Goal: Complete application form

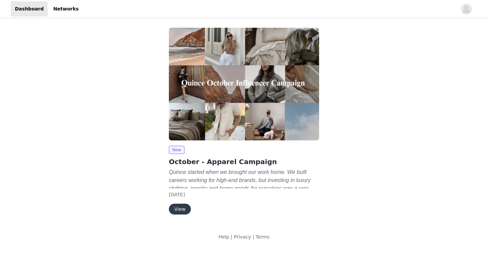
click at [180, 206] on button "View" at bounding box center [180, 209] width 22 height 11
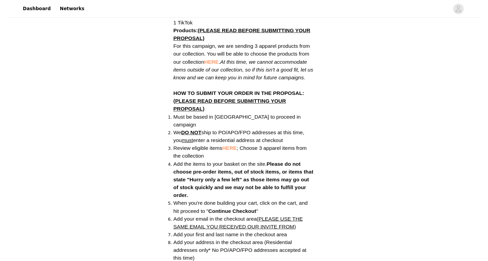
scroll to position [391, 0]
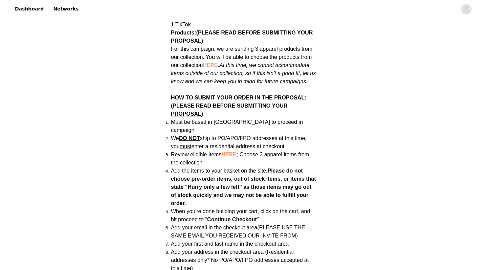
click at [232, 151] on li "Review eligible items HERE ; Choose 3 apparel items from the collection" at bounding box center [244, 159] width 146 height 16
click at [233, 152] on span "HERE" at bounding box center [228, 155] width 15 height 6
click at [230, 152] on span "HERE" at bounding box center [228, 155] width 15 height 6
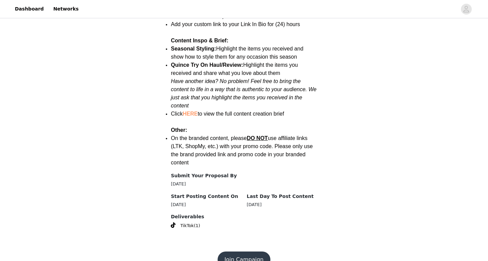
scroll to position [868, 0]
click at [248, 251] on button "Join Campaign" at bounding box center [244, 259] width 52 height 16
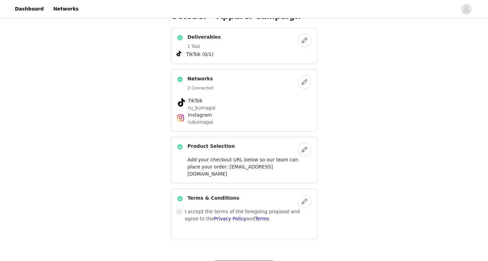
scroll to position [138, 0]
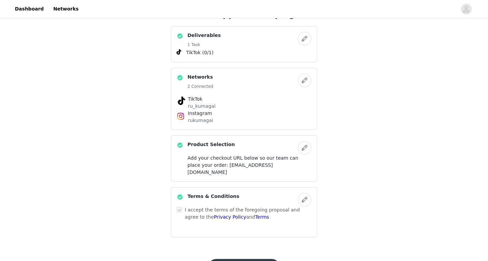
click at [304, 148] on button "button" at bounding box center [305, 148] width 14 height 14
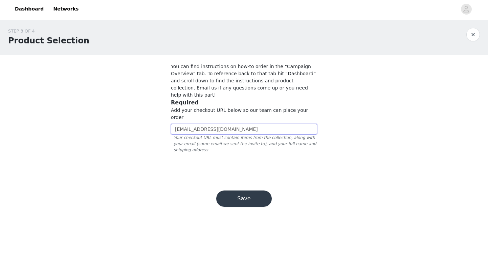
click at [236, 123] on input "rukumagai.collabs@gmail.com" at bounding box center [244, 128] width 146 height 11
paste input "https://www.quince.com/checkout?checkoutId=26d53922-b749-40e3-a87d-b4829c99f60e…"
type input "https://www.quince.com/checkout?checkoutId=26d53922-b749-40e3-a87d-b4829c99f60e…"
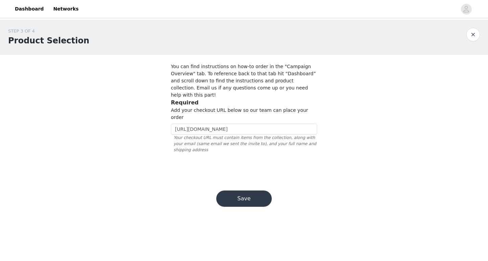
click at [259, 190] on button "Save" at bounding box center [243, 198] width 55 height 16
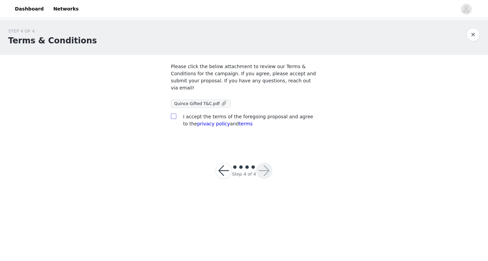
click at [174, 115] on input "checkbox" at bounding box center [173, 115] width 5 height 5
checkbox input "true"
click at [267, 170] on button "button" at bounding box center [264, 170] width 16 height 16
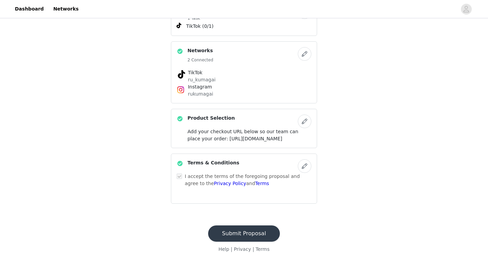
scroll to position [186, 0]
click at [257, 232] on button "Submit Proposal" at bounding box center [244, 233] width 72 height 16
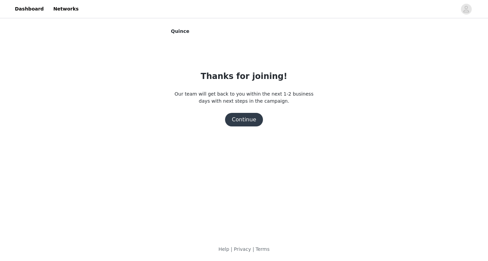
scroll to position [0, 0]
click at [256, 118] on button "Continue" at bounding box center [244, 120] width 38 height 14
